Goal: Task Accomplishment & Management: Manage account settings

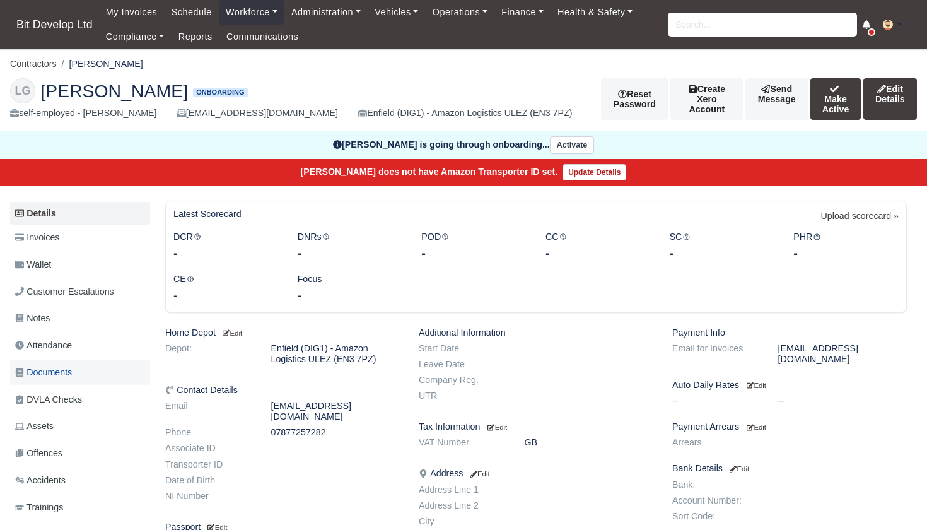
click at [52, 365] on span "Documents" at bounding box center [43, 372] width 57 height 15
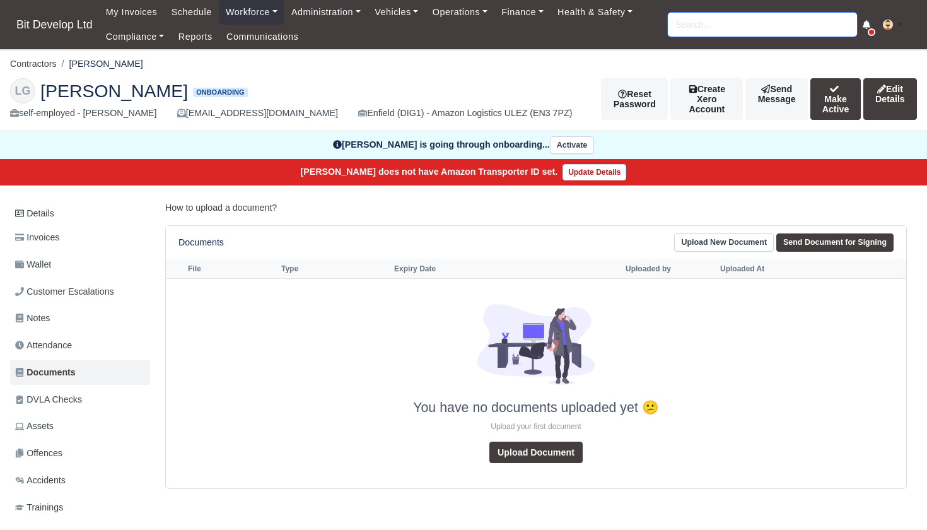
click at [729, 28] on input "search" at bounding box center [762, 25] width 189 height 24
type input "CHING"
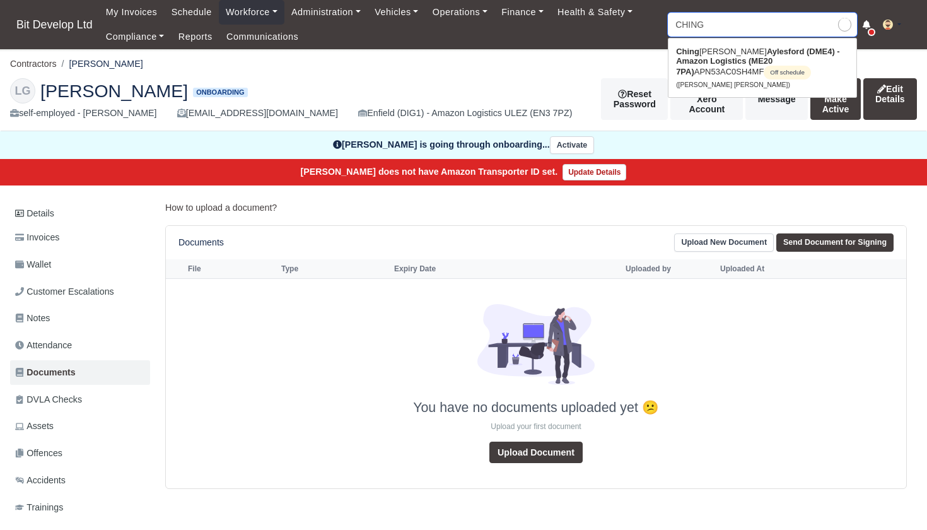
type input "CHING Yan Lui"
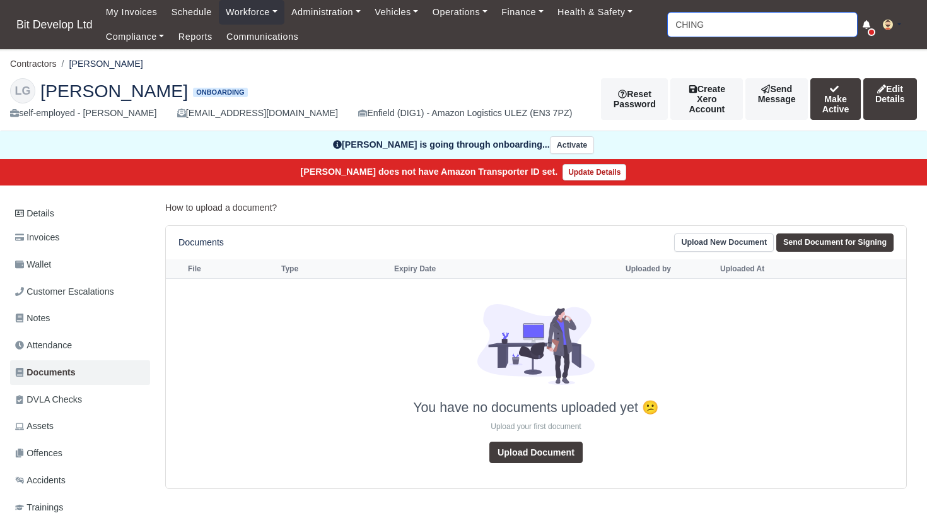
type input "CHING"
type input "CHING Yan Lui"
type input "CHING"
type input "CHING Yan Lui"
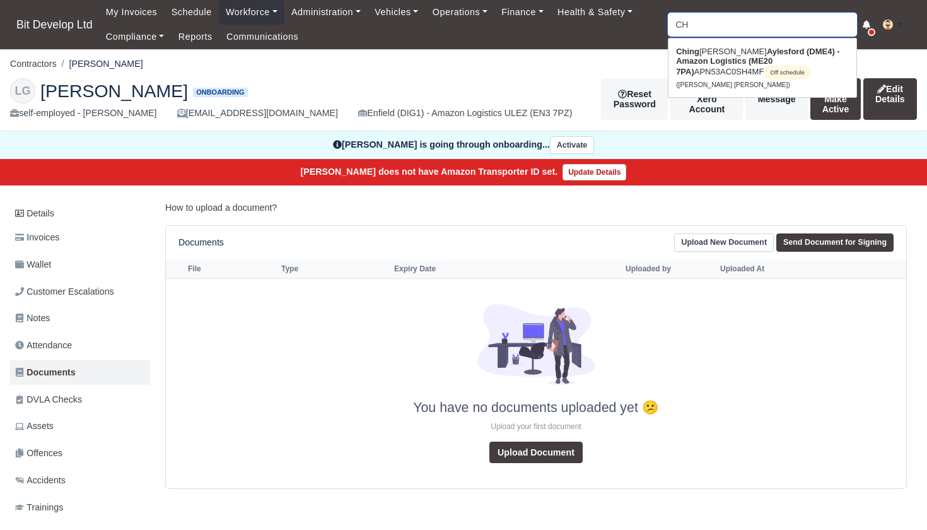
type input "C"
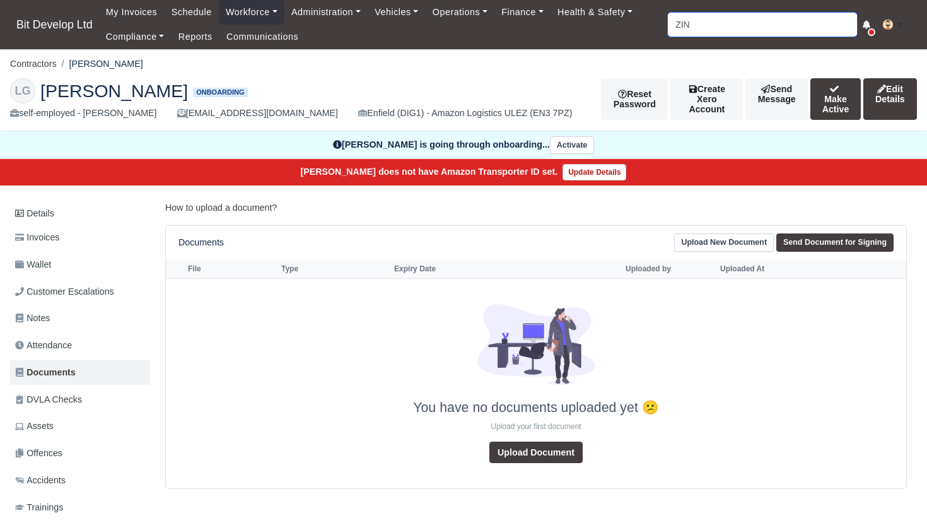
type input "ZING"
type input "ZING Pedro"
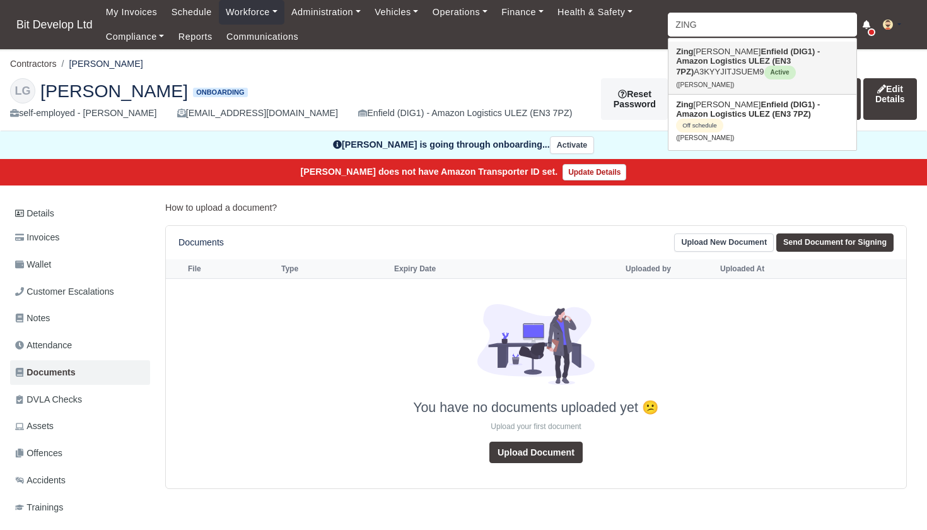
click at [715, 57] on strong "Enfield (DIG1) - Amazon Logistics ULEZ (EN3 7PZ)" at bounding box center [748, 62] width 144 height 30
type input "Zing [PERSON_NAME]"
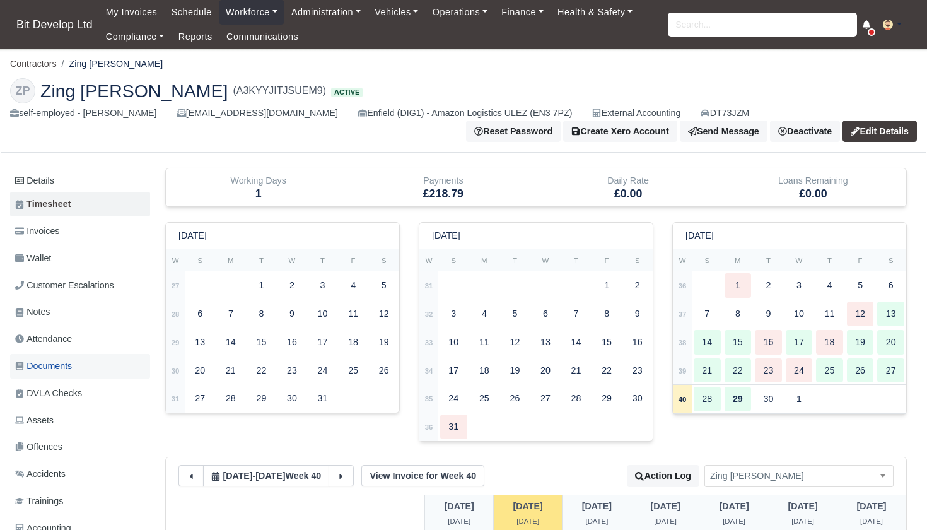
click at [59, 359] on span "Documents" at bounding box center [43, 366] width 57 height 15
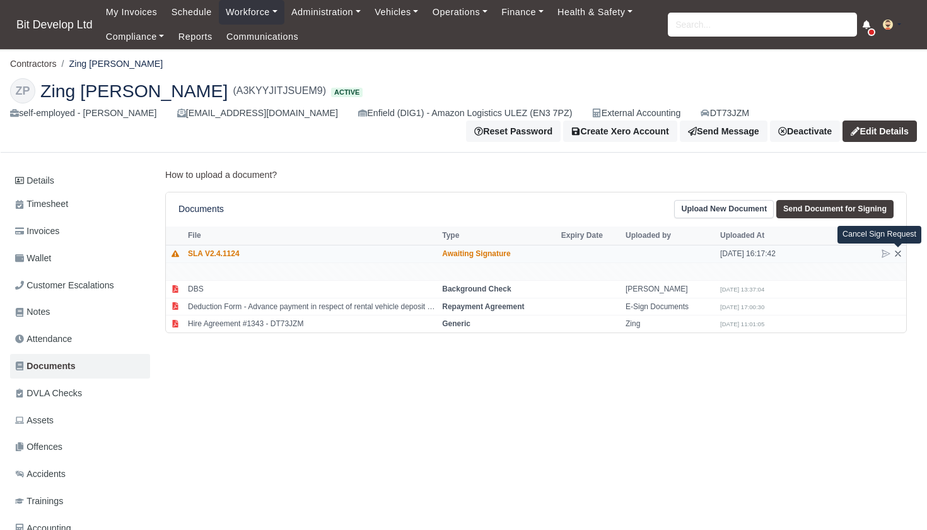
click at [899, 250] on icon at bounding box center [898, 253] width 10 height 10
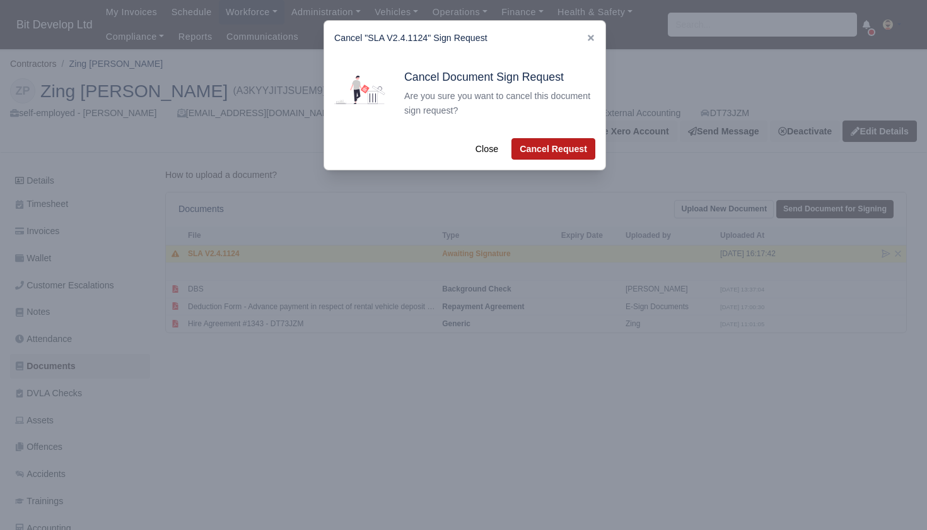
click at [551, 151] on button "Cancel Request" at bounding box center [553, 148] width 84 height 21
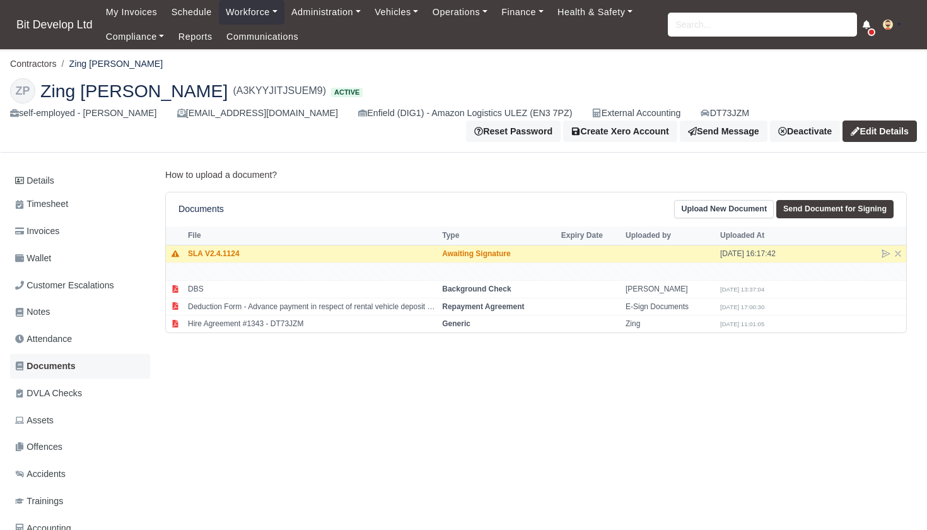
click at [48, 361] on span "Documents" at bounding box center [45, 366] width 61 height 15
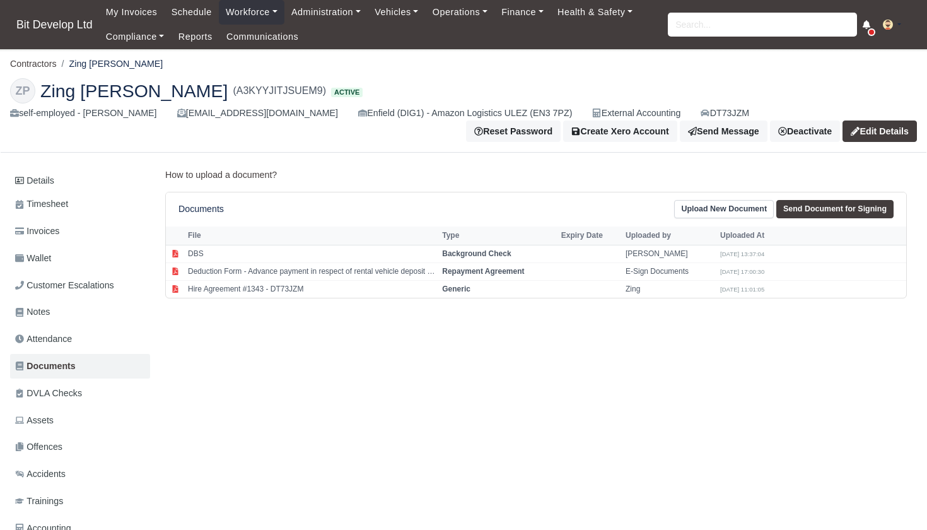
click at [813, 207] on link "Send Document for Signing" at bounding box center [834, 209] width 117 height 18
select select "4115"
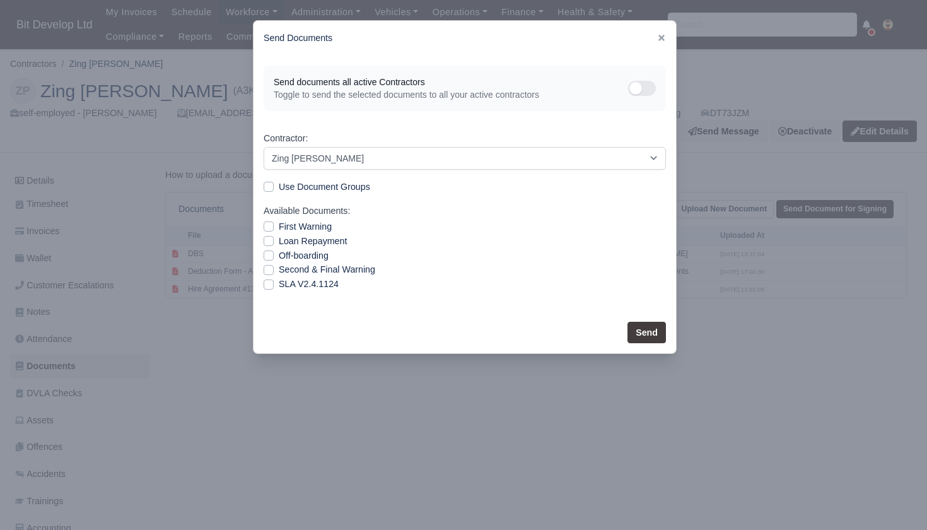
click at [291, 281] on label "SLA V2.4.1124" at bounding box center [309, 284] width 60 height 15
click at [274, 281] on input "SLA V2.4.1124" at bounding box center [269, 282] width 10 height 10
checkbox input "true"
click at [647, 333] on button "Send" at bounding box center [646, 332] width 38 height 21
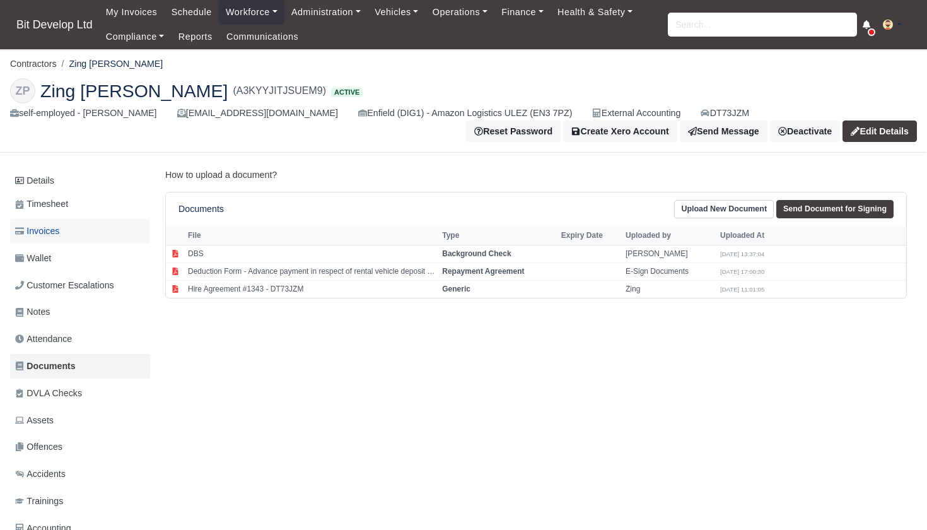
click at [46, 225] on span "Invoices" at bounding box center [37, 231] width 44 height 15
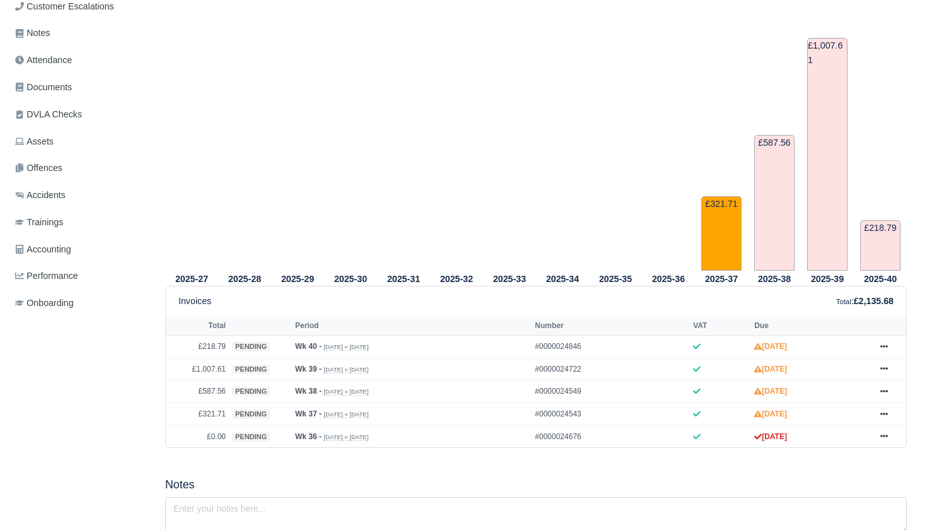
scroll to position [279, 0]
click at [887, 440] on icon at bounding box center [884, 436] width 8 height 8
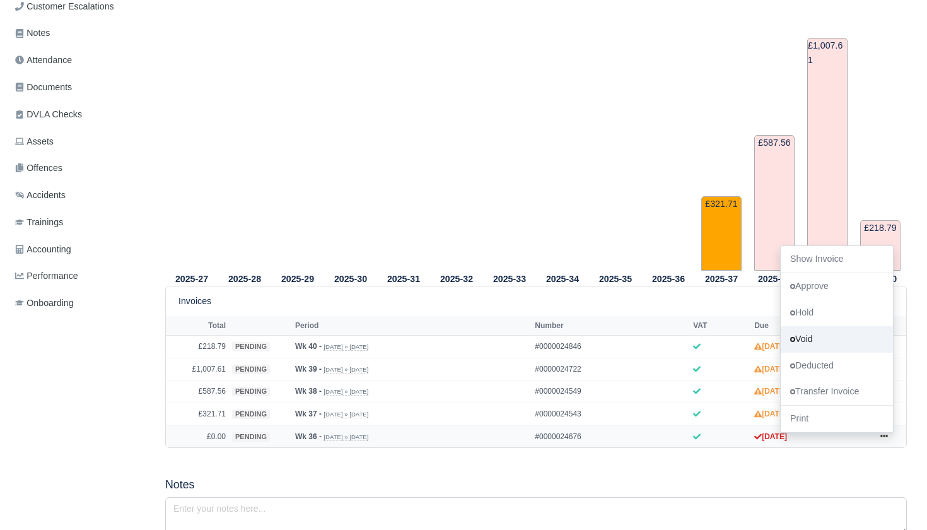
click at [812, 352] on link "Void" at bounding box center [837, 338] width 112 height 26
